Goal: Transaction & Acquisition: Purchase product/service

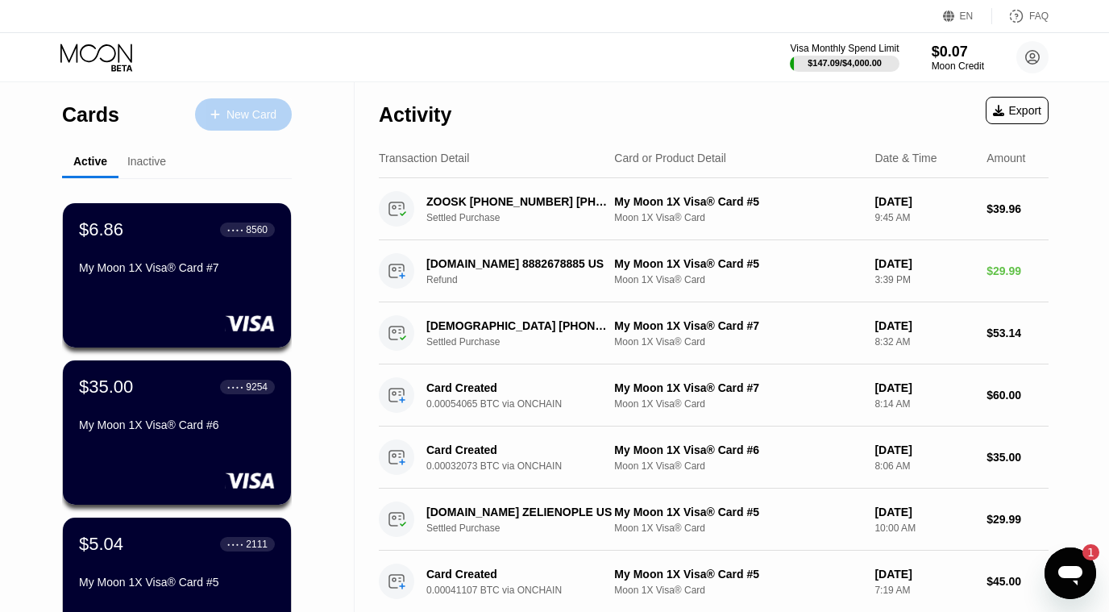
click at [245, 123] on div "New Card" at bounding box center [243, 114] width 97 height 32
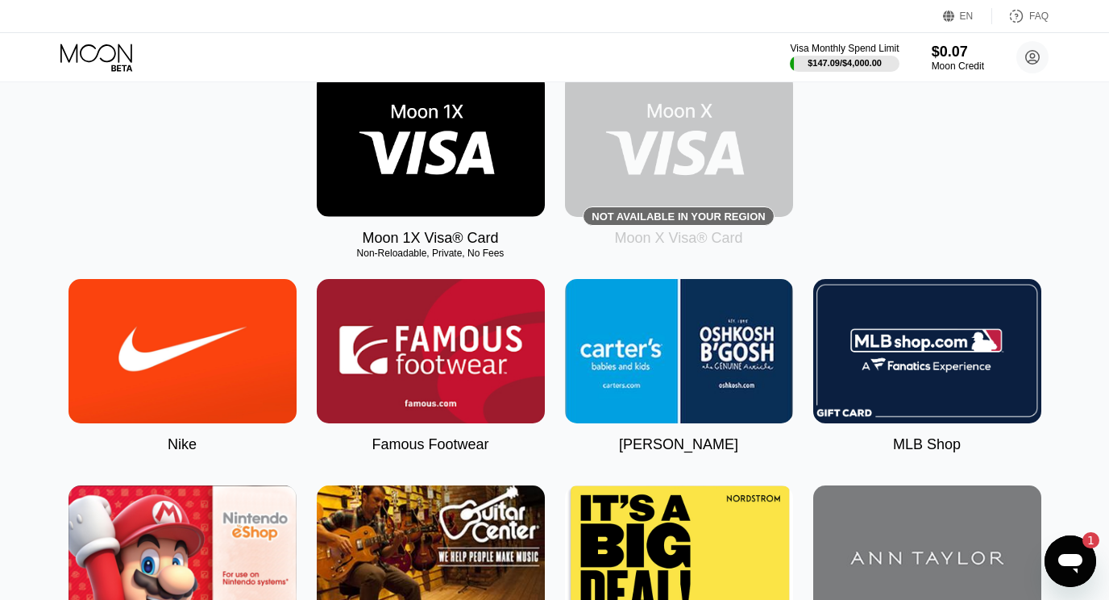
scroll to position [110, 0]
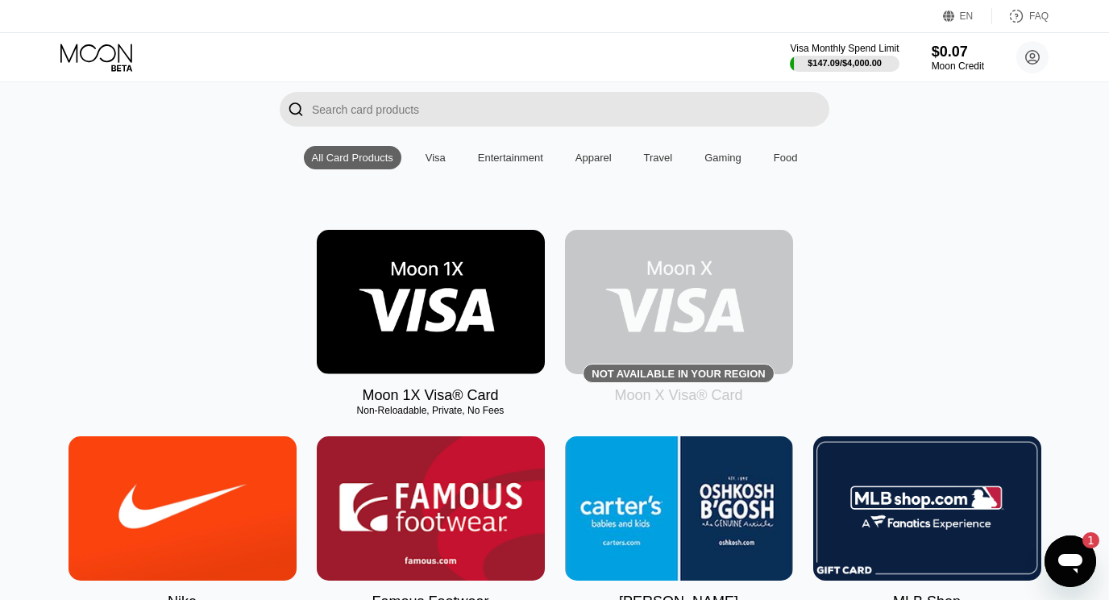
click at [426, 318] on img at bounding box center [431, 302] width 228 height 144
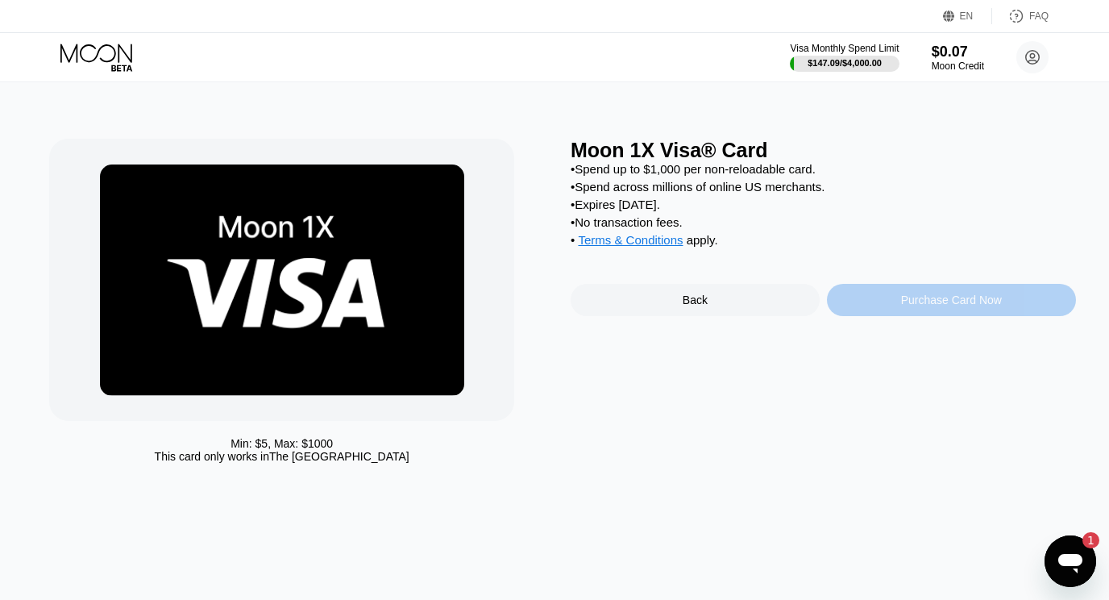
click at [973, 306] on div "Purchase Card Now" at bounding box center [951, 299] width 101 height 13
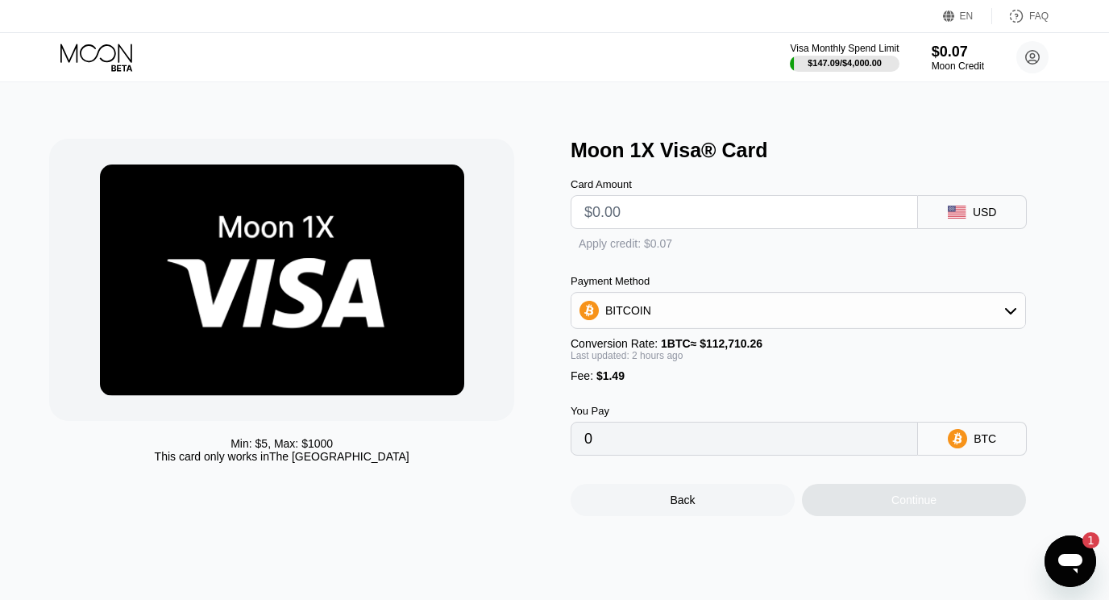
click at [671, 218] on input "text" at bounding box center [744, 212] width 320 height 32
type input "$3"
type input "0.00003977"
type input "$35"
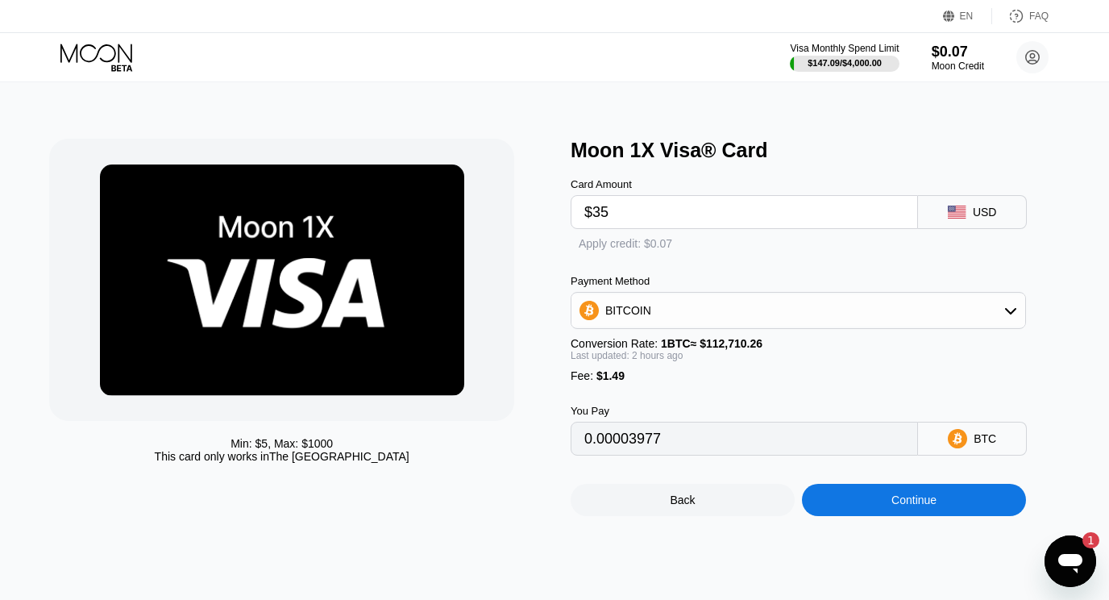
type input "0.00032317"
type input "$35"
click at [860, 314] on div "BITCOIN" at bounding box center [799, 310] width 454 height 32
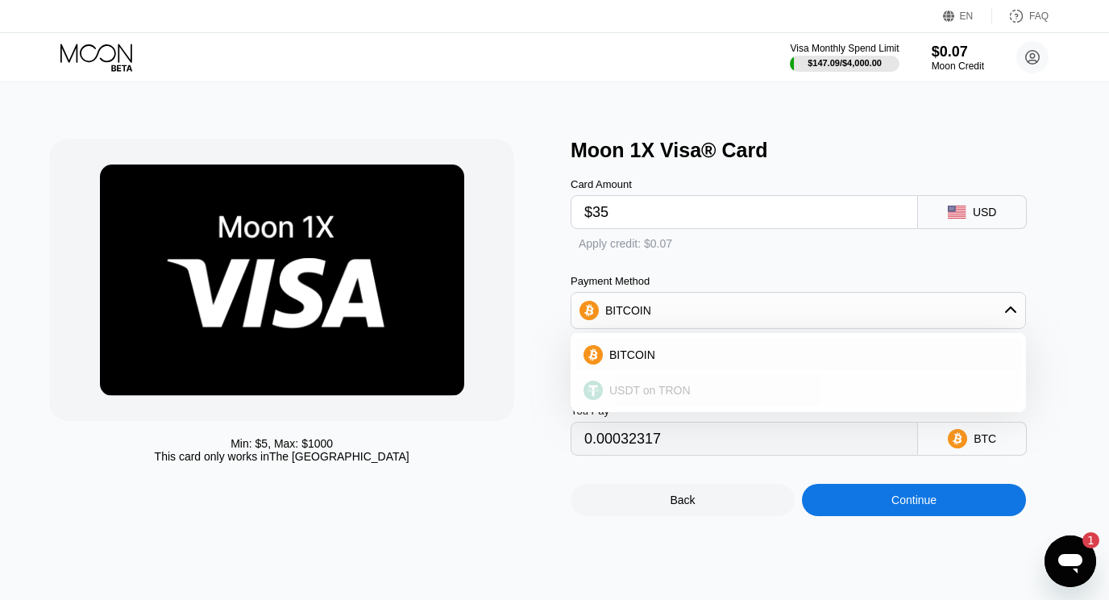
click at [639, 397] on span "USDT on TRON" at bounding box center [649, 390] width 81 height 13
type input "36.86"
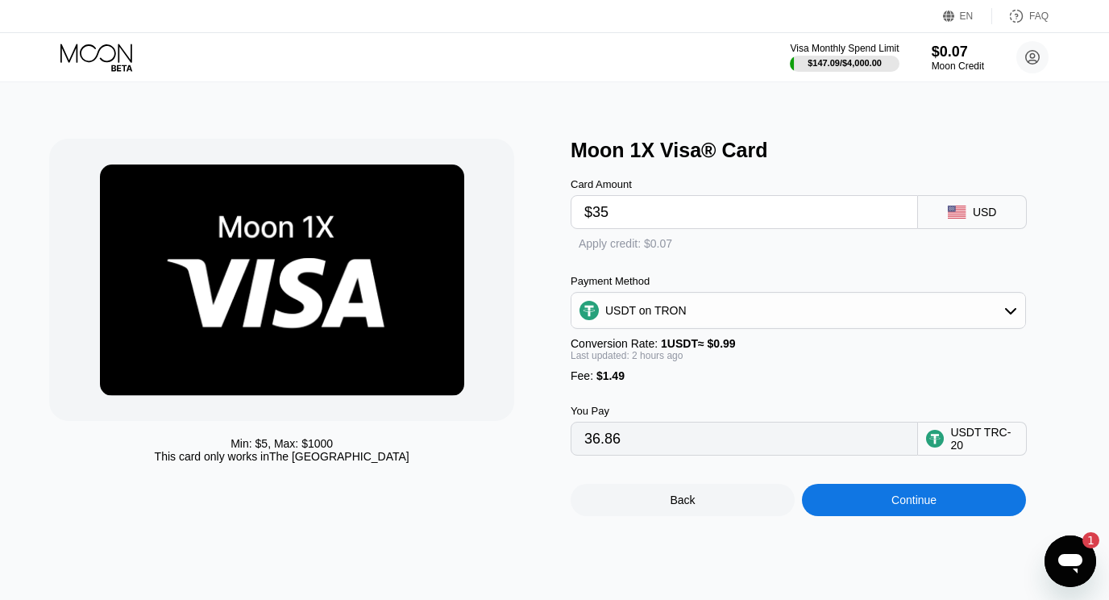
click at [476, 516] on div "Min: $ 5 , Max: $ 1000 This card only works in [GEOGRAPHIC_DATA]" at bounding box center [301, 327] width 505 height 377
click at [931, 506] on div "Continue" at bounding box center [914, 499] width 45 height 13
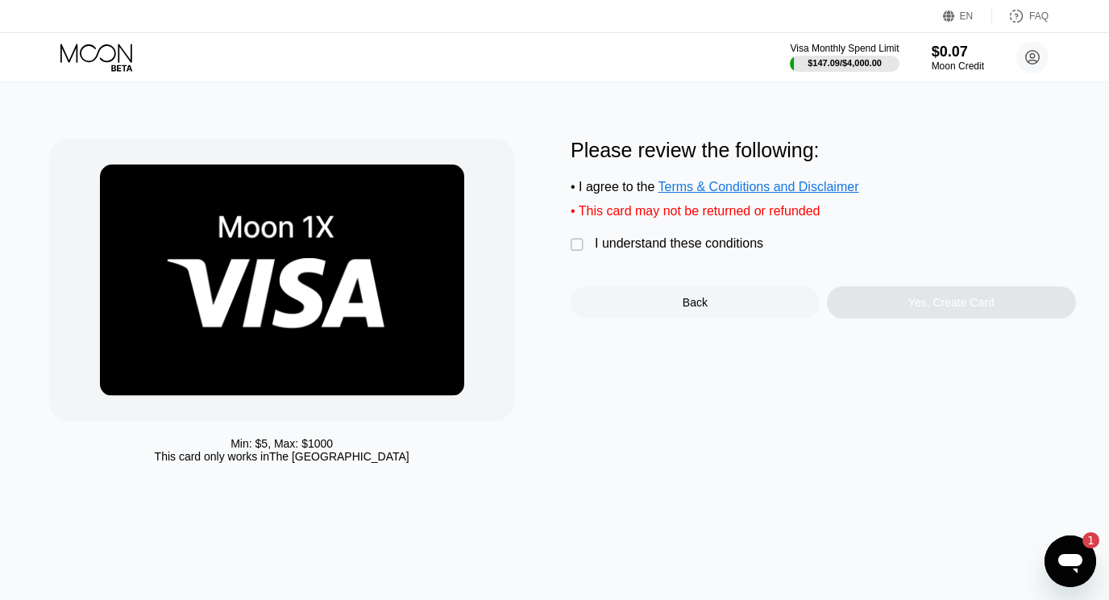
click at [610, 248] on div "I understand these conditions" at bounding box center [679, 243] width 168 height 15
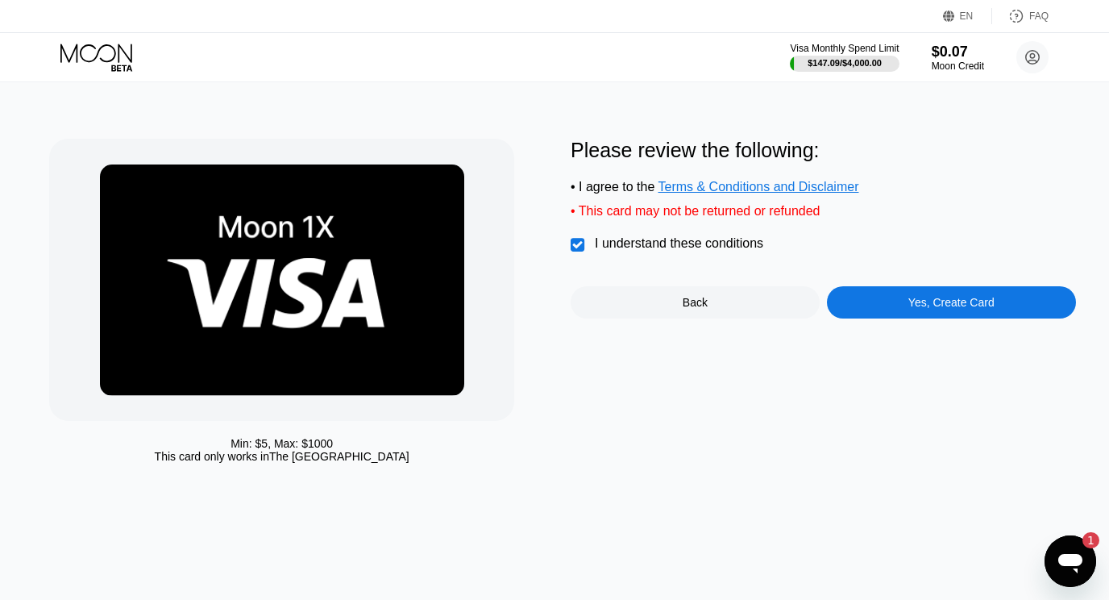
click at [925, 309] on div "Yes, Create Card" at bounding box center [951, 302] width 86 height 13
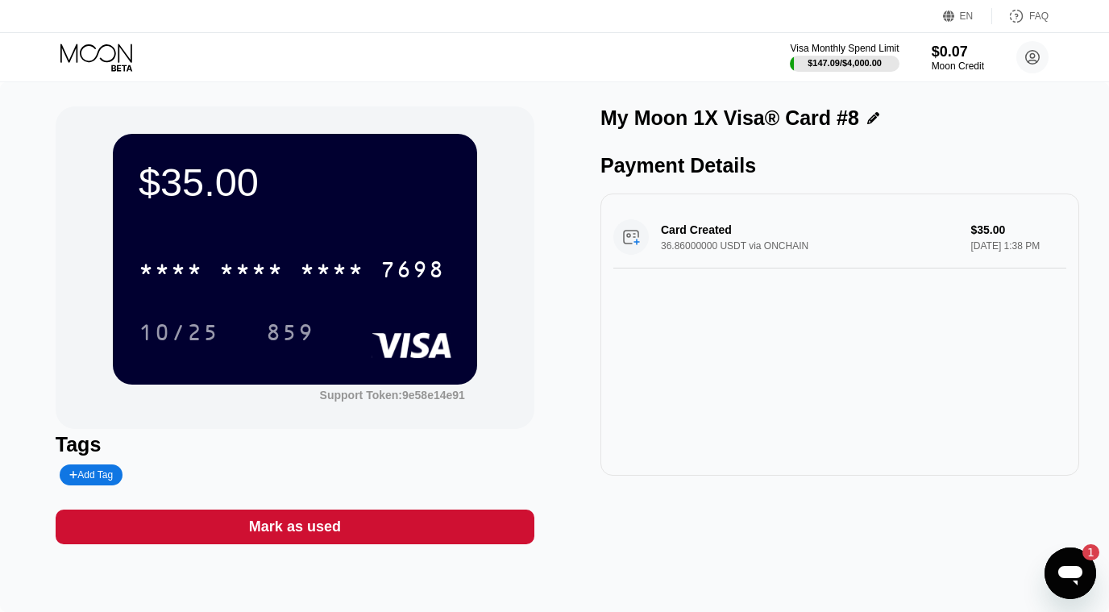
click at [86, 49] on icon at bounding box center [97, 58] width 75 height 28
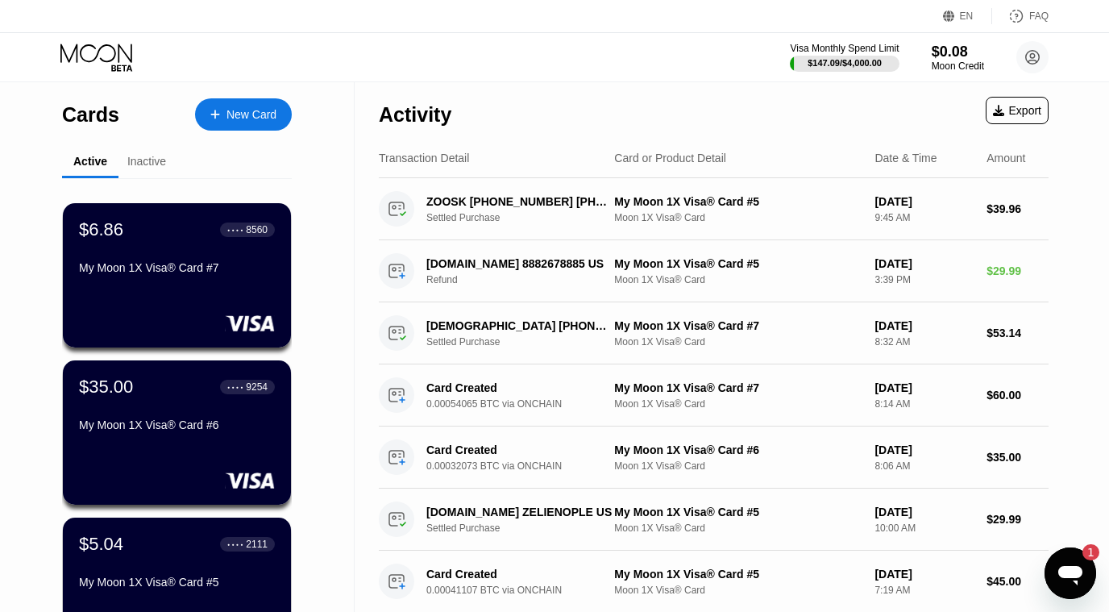
click at [146, 163] on div "Inactive" at bounding box center [146, 161] width 39 height 13
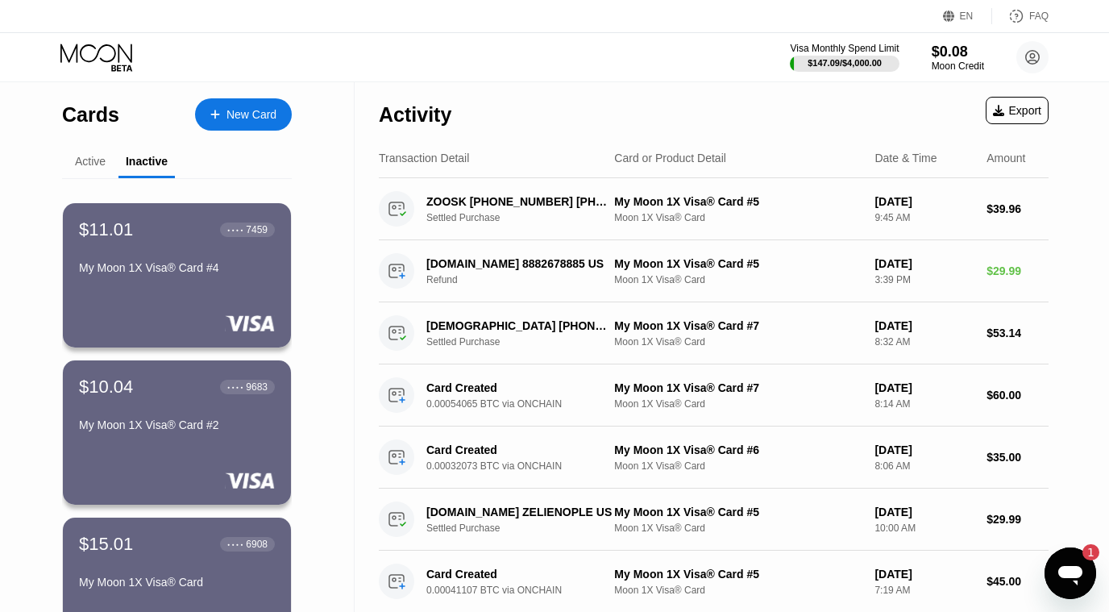
click at [96, 164] on div "Active" at bounding box center [90, 161] width 31 height 13
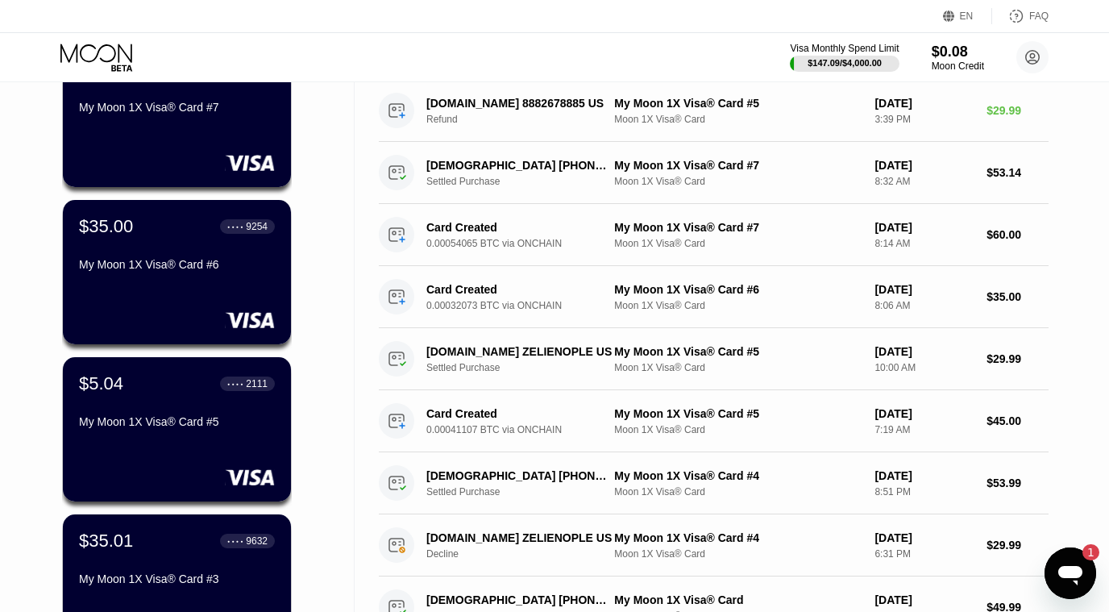
scroll to position [161, 0]
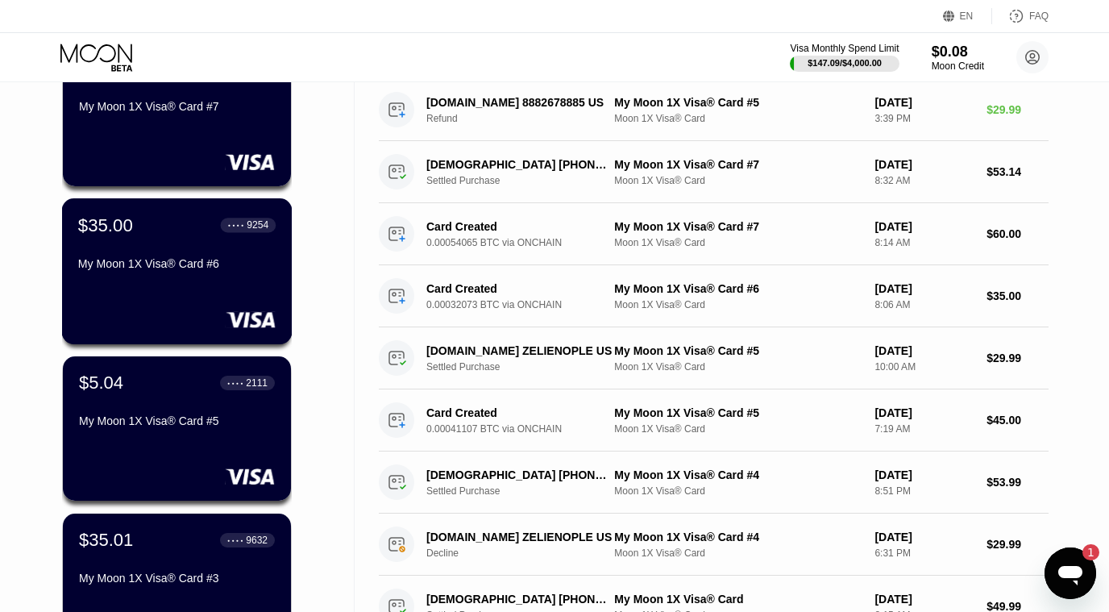
click at [193, 295] on div "$35.00 ● ● ● ● 9254 My Moon 1X Visa® Card #6" at bounding box center [177, 271] width 231 height 146
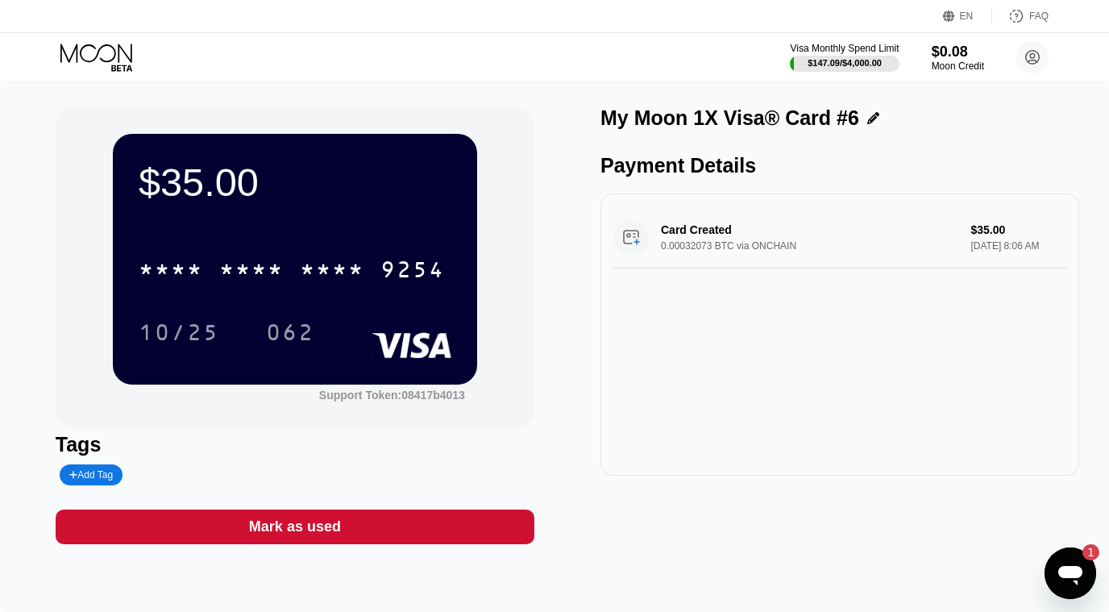
click at [113, 54] on icon at bounding box center [97, 58] width 75 height 28
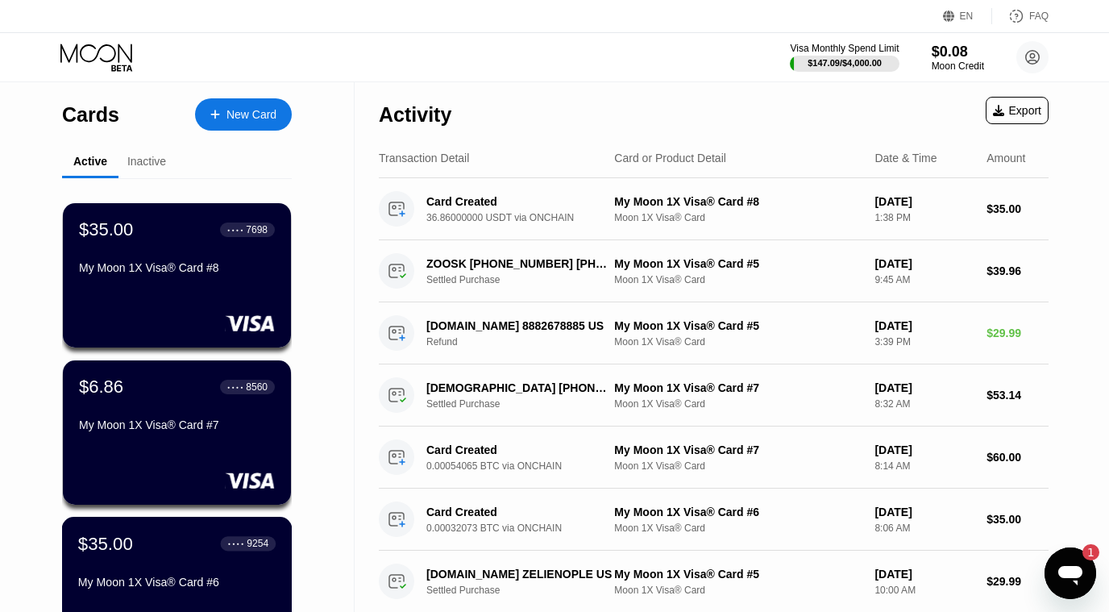
click at [175, 554] on div "$35.00 ● ● ● ● 9254" at bounding box center [176, 543] width 197 height 21
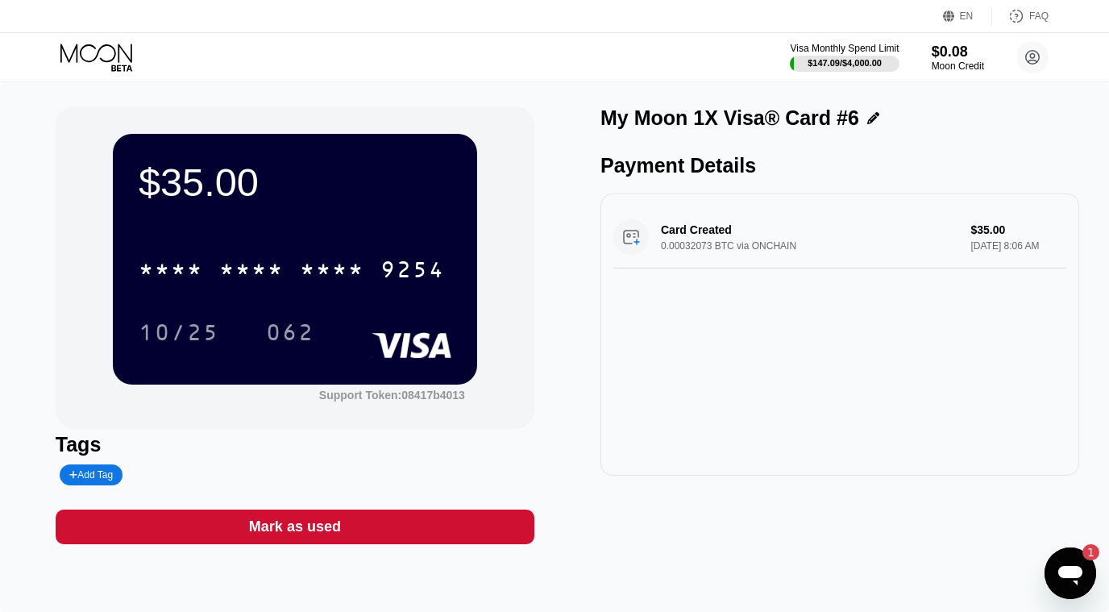
click at [108, 59] on icon at bounding box center [97, 58] width 75 height 28
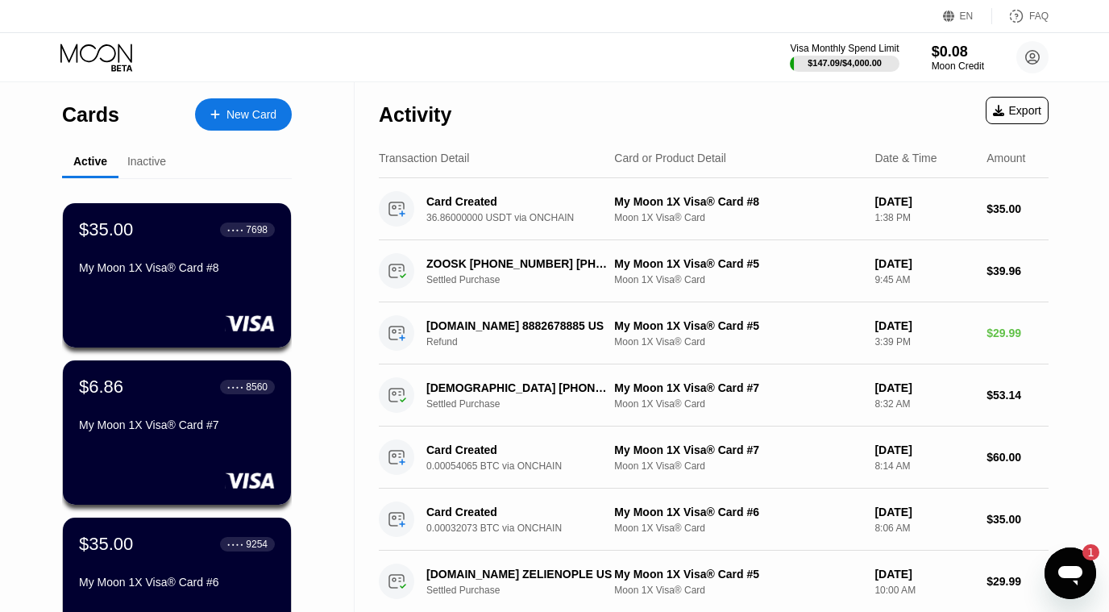
click at [139, 302] on div "$35.00 ● ● ● ● 7698 My Moon 1X Visa® Card #8" at bounding box center [177, 275] width 228 height 144
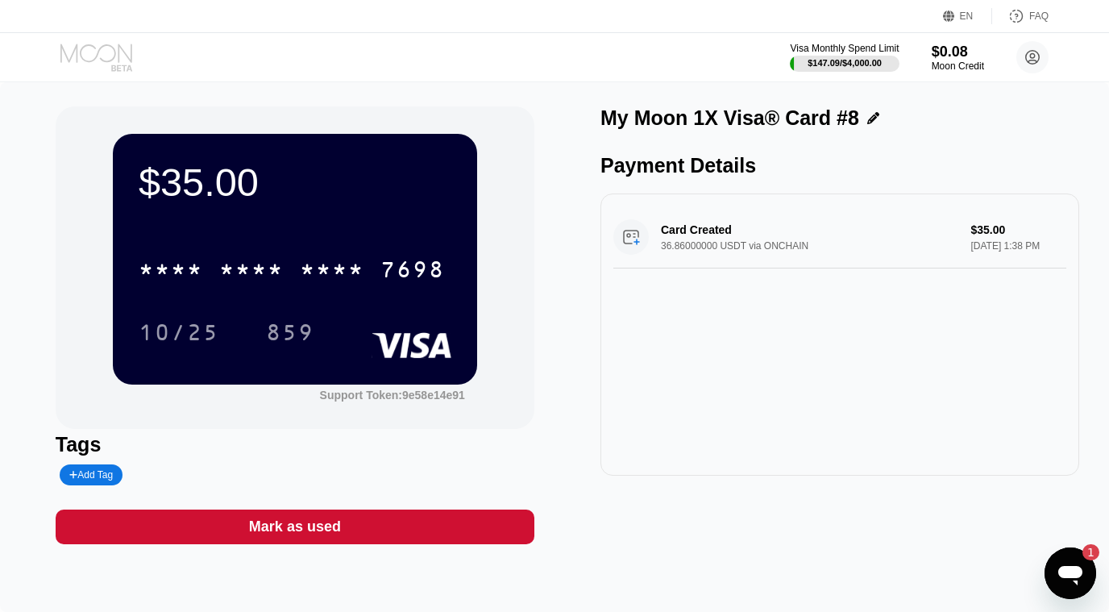
click at [89, 56] on icon at bounding box center [97, 58] width 75 height 28
